Goal: Task Accomplishment & Management: Manage account settings

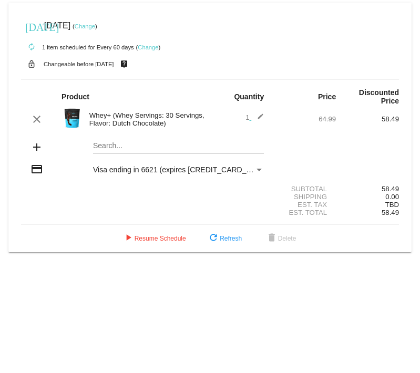
click at [154, 47] on link "Change" at bounding box center [148, 47] width 21 height 6
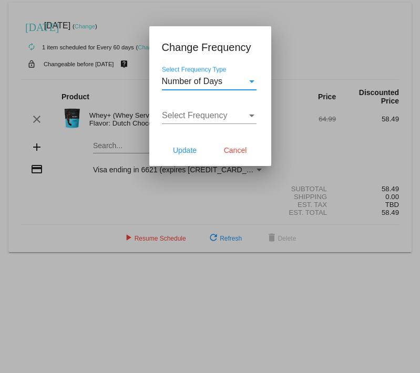
click at [247, 84] on div "Select Frequency Type" at bounding box center [251, 81] width 9 height 9
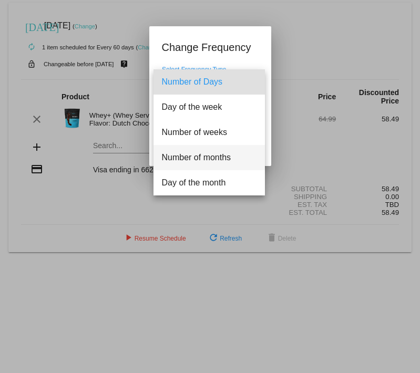
click at [205, 155] on span "Number of months" at bounding box center [209, 157] width 95 height 25
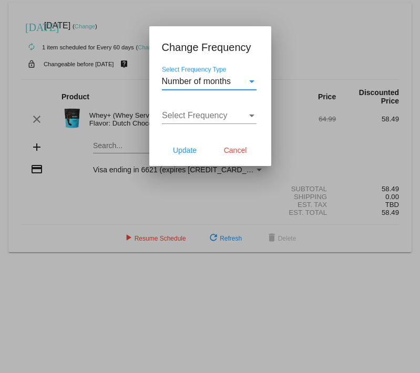
click at [219, 116] on span "Select Frequency" at bounding box center [195, 115] width 66 height 9
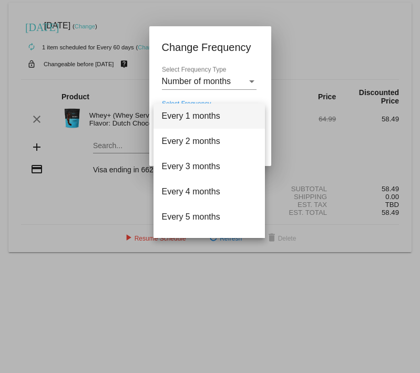
click at [215, 117] on span "Every 1 months" at bounding box center [209, 116] width 95 height 25
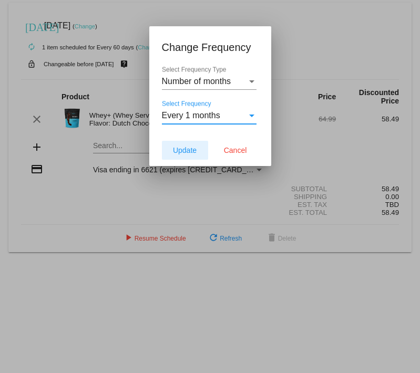
click at [194, 149] on span "Update" at bounding box center [185, 150] width 24 height 8
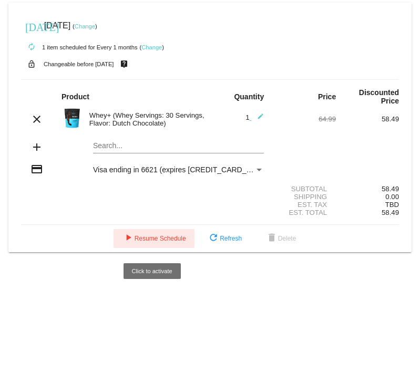
click at [170, 239] on span "play_arrow Resume Schedule" at bounding box center [154, 238] width 64 height 7
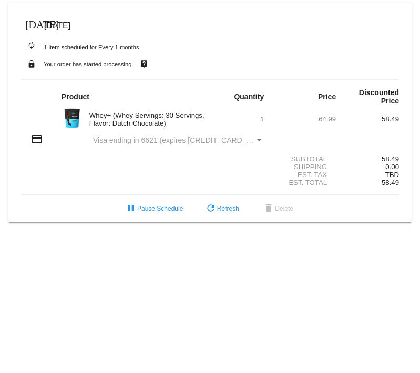
click at [181, 47] on div "autorenew 1 item scheduled for Every 1 months" at bounding box center [210, 46] width 378 height 21
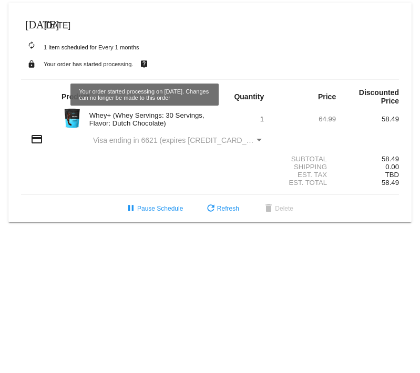
click at [141, 91] on div "Product Quantity Price Discounted Price" at bounding box center [210, 96] width 378 height 17
